Goal: Unclear: Browse casually

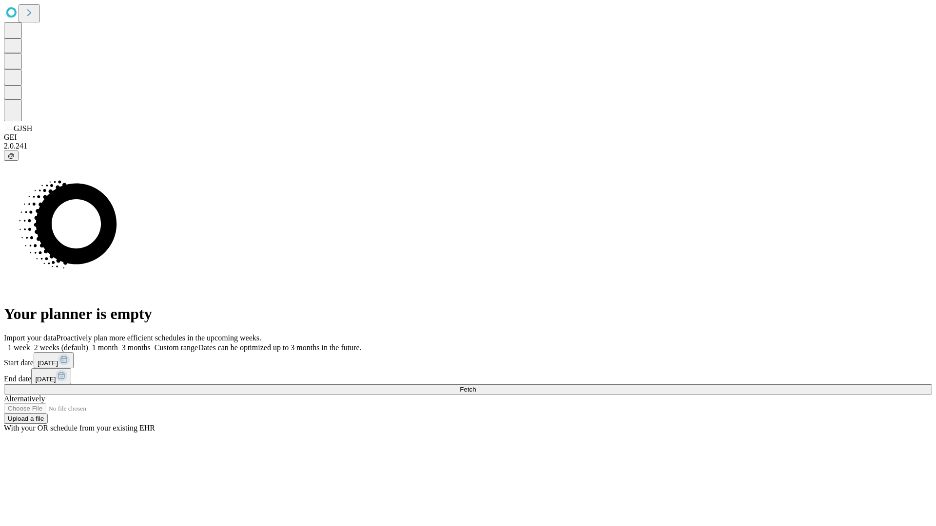
click at [476, 386] on span "Fetch" at bounding box center [468, 389] width 16 height 7
